Goal: Information Seeking & Learning: Learn about a topic

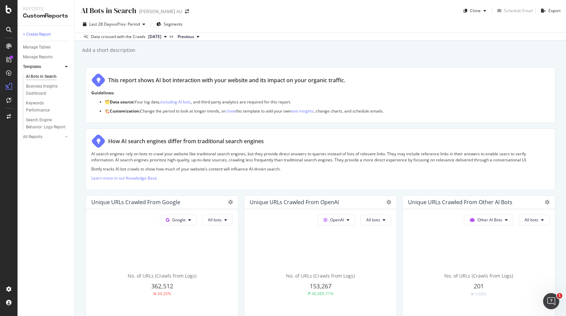
click at [169, 34] on button "[DATE]" at bounding box center [157, 37] width 24 height 8
click at [282, 58] on div "AI Bots in Search AI Bots in Search [PERSON_NAME] AU Clone Schedule Email Expor…" at bounding box center [320, 158] width 491 height 316
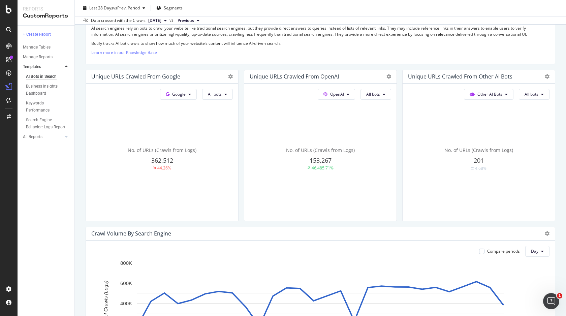
scroll to position [131, 0]
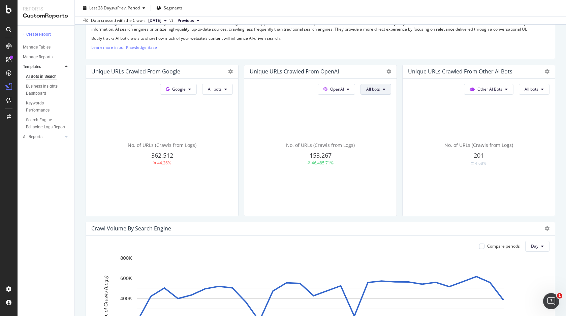
click at [233, 87] on button "All bots" at bounding box center [217, 89] width 31 height 11
click at [379, 117] on span "Indexing bots" at bounding box center [383, 115] width 34 height 6
click at [222, 90] on span "Indexing bots" at bounding box center [215, 89] width 14 height 6
click at [367, 125] on span "OAI-SearchBot" at bounding box center [371, 128] width 34 height 6
click at [222, 92] on span "OAI-SearchBot" at bounding box center [215, 89] width 14 height 6
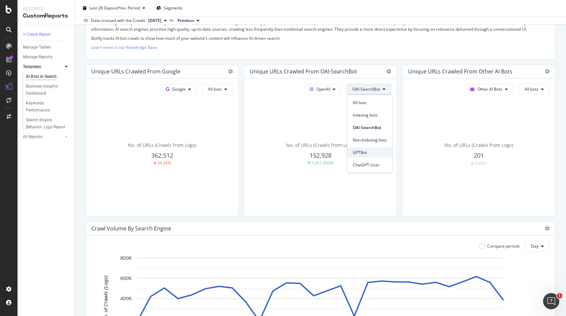
click at [364, 150] on span "GPTBot" at bounding box center [369, 152] width 34 height 6
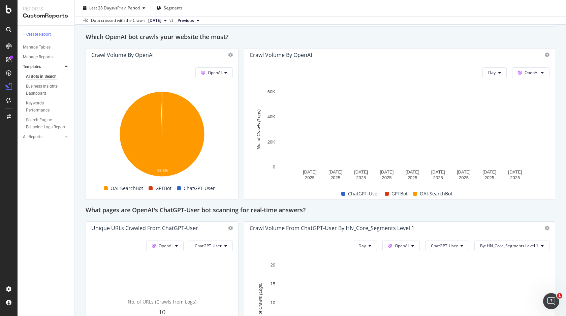
scroll to position [548, 0]
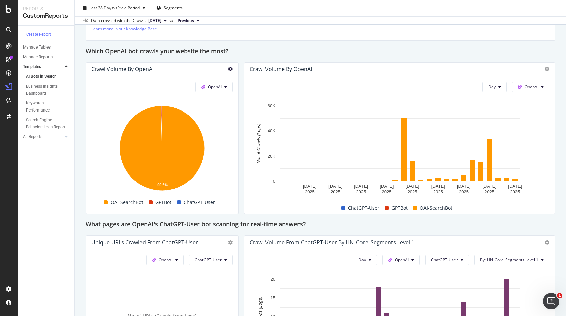
click at [229, 70] on icon at bounding box center [230, 69] width 5 height 5
click at [230, 70] on icon at bounding box center [230, 69] width 5 height 5
click at [337, 49] on div "Which OpenAI bot crawls your website the most?" at bounding box center [320, 51] width 469 height 11
click at [548, 69] on icon at bounding box center [546, 69] width 5 height 5
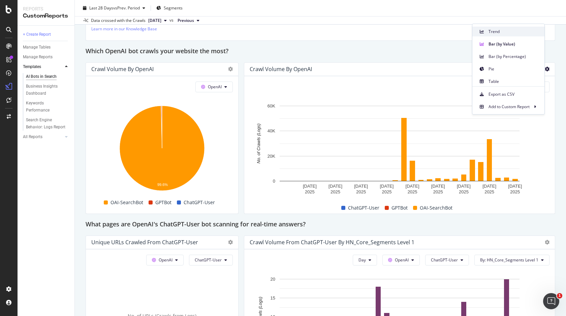
click at [496, 32] on span "Trend" at bounding box center [513, 32] width 50 height 6
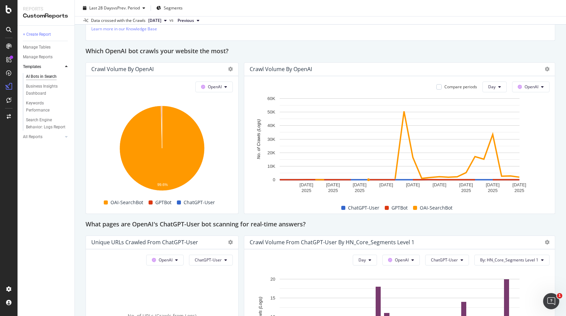
click at [241, 61] on div "This report shows AI bot interaction with your website and its impact on your o…" at bounding box center [320, 173] width 469 height 1309
